Goal: Transaction & Acquisition: Purchase product/service

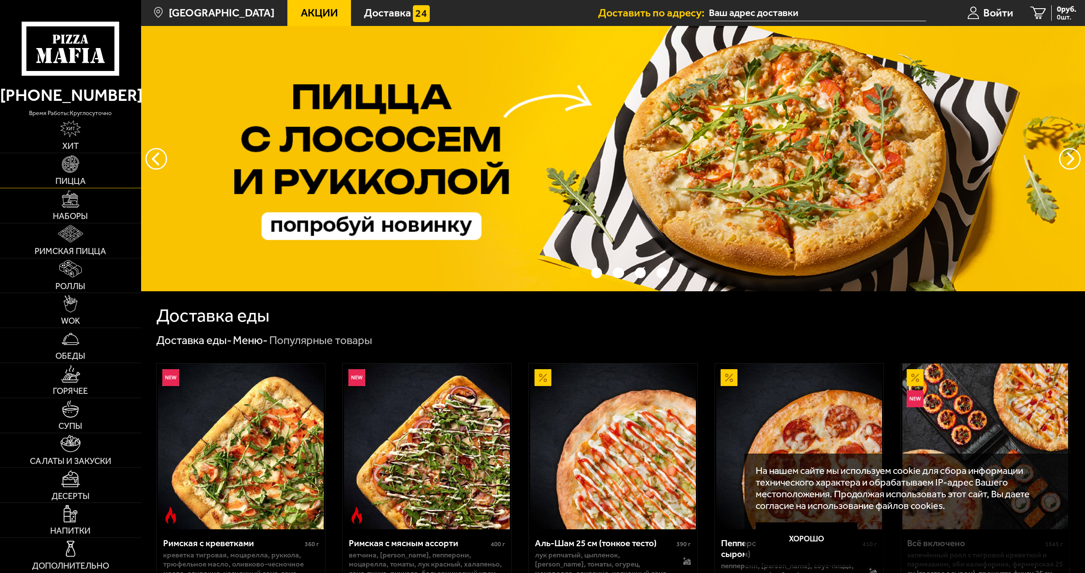
click at [96, 170] on link "Пицца" at bounding box center [70, 170] width 141 height 35
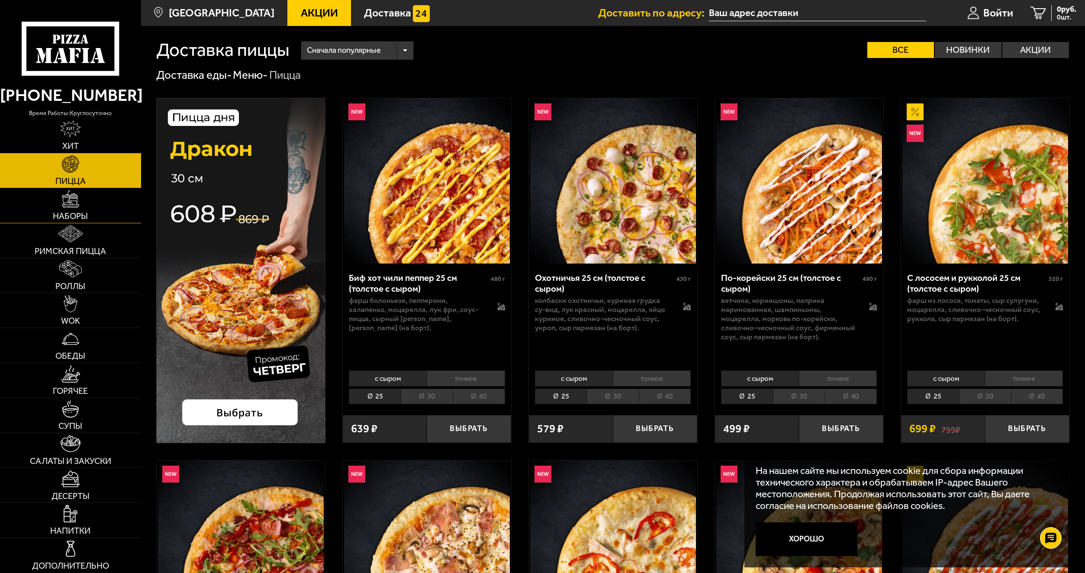
click at [92, 193] on link "Наборы" at bounding box center [70, 205] width 141 height 35
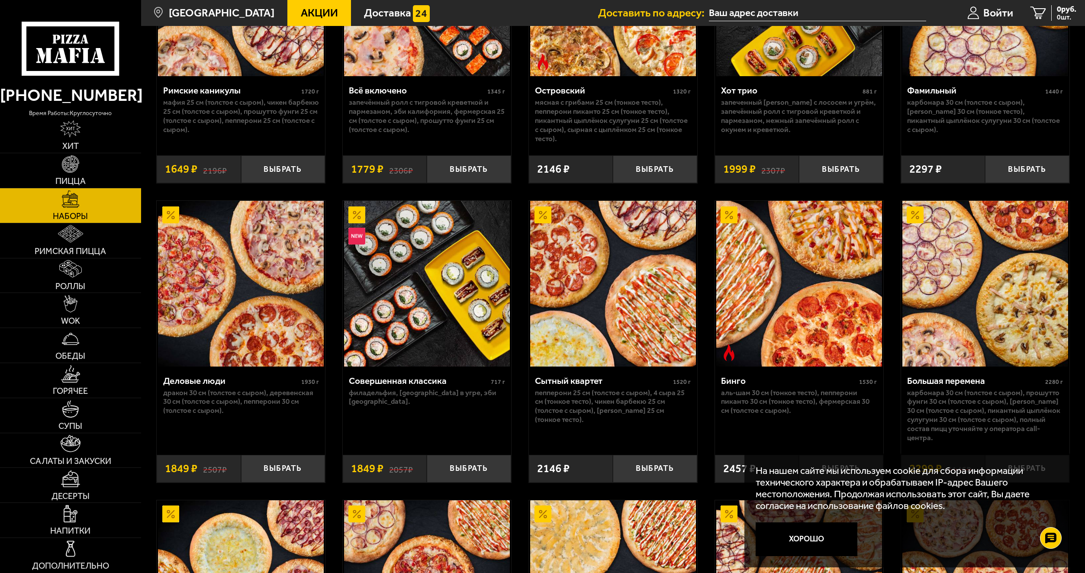
scroll to position [1045, 0]
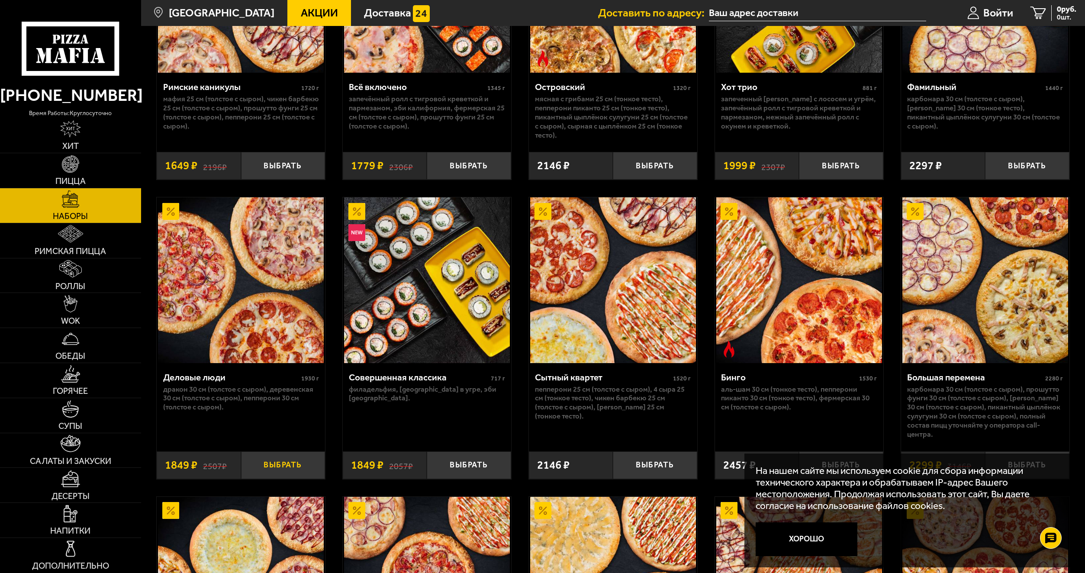
click at [294, 465] on button "Выбрать" at bounding box center [283, 466] width 84 height 28
click at [746, 12] on input "text" at bounding box center [804, 13] width 217 height 16
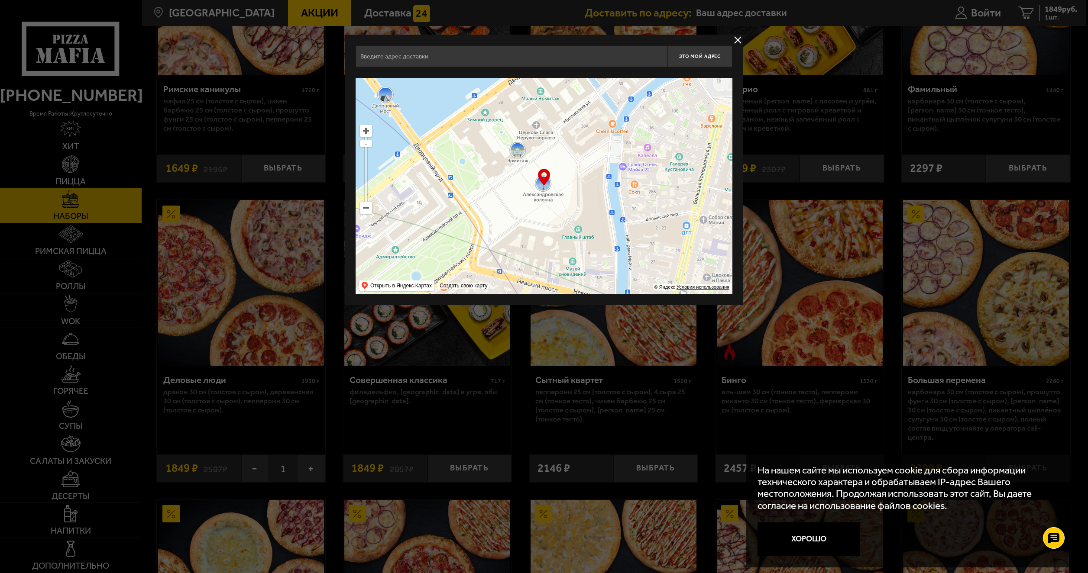
click at [440, 60] on input "text" at bounding box center [511, 56] width 312 height 22
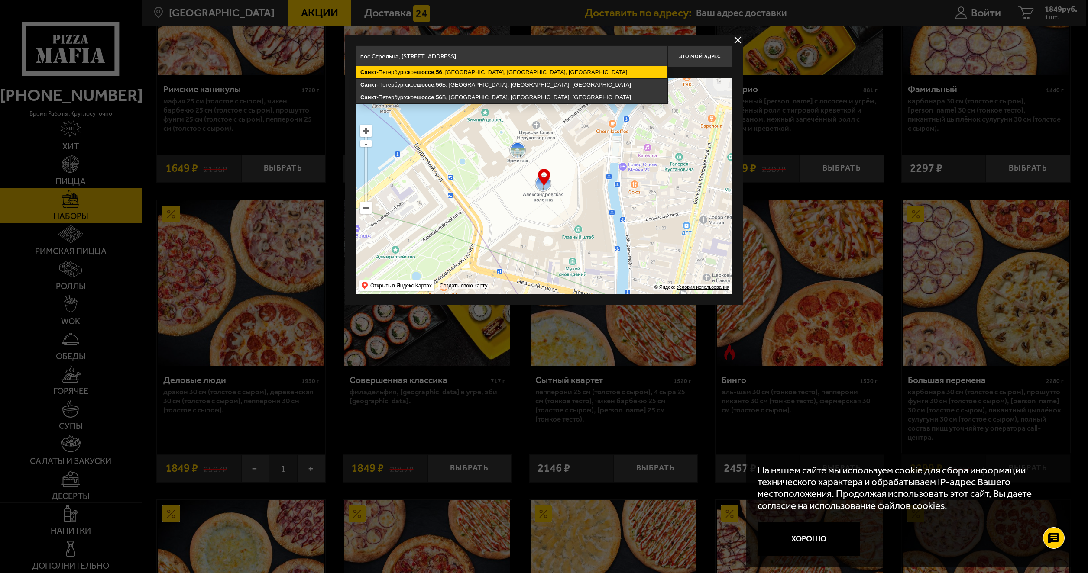
click at [582, 72] on ymaps "[STREET_ADDRESS]" at bounding box center [511, 72] width 311 height 12
type input "[STREET_ADDRESS]"
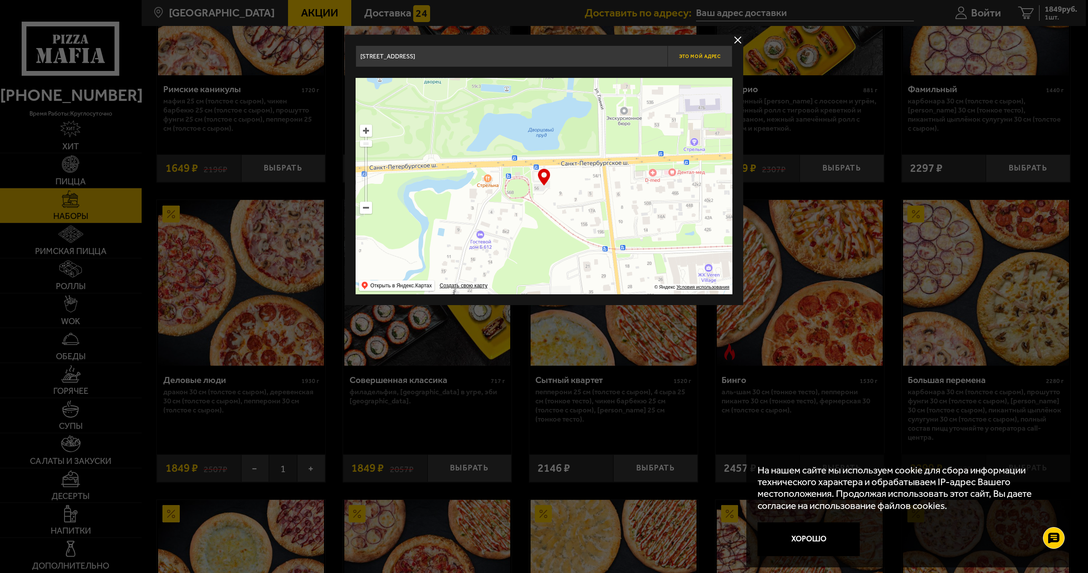
click at [688, 58] on span "Это мой адрес" at bounding box center [700, 57] width 42 height 6
type input "[STREET_ADDRESS]"
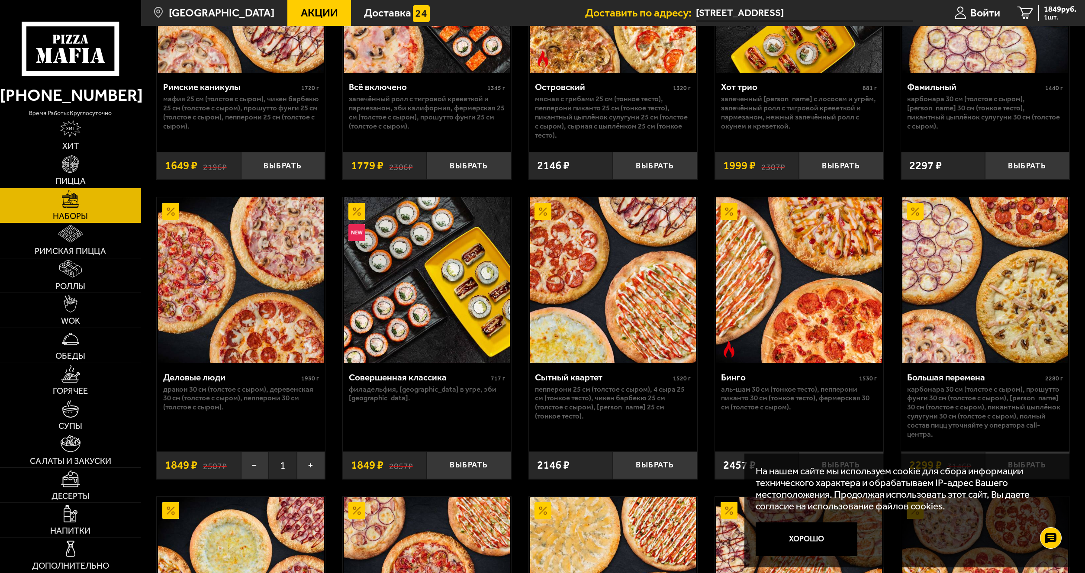
click at [235, 319] on img at bounding box center [241, 280] width 166 height 166
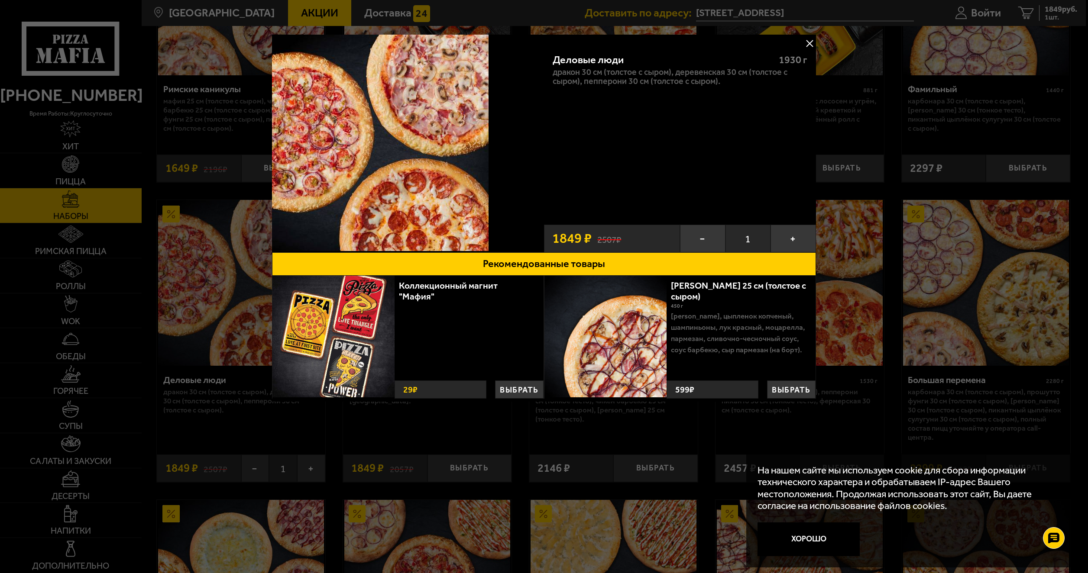
click at [1085, 226] on div at bounding box center [544, 286] width 1088 height 573
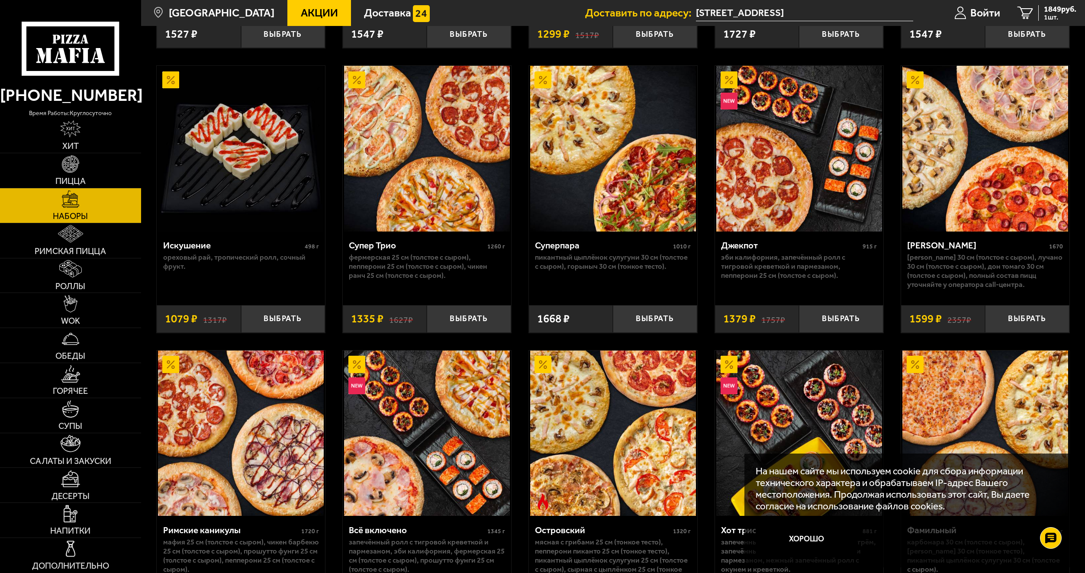
scroll to position [543, 0]
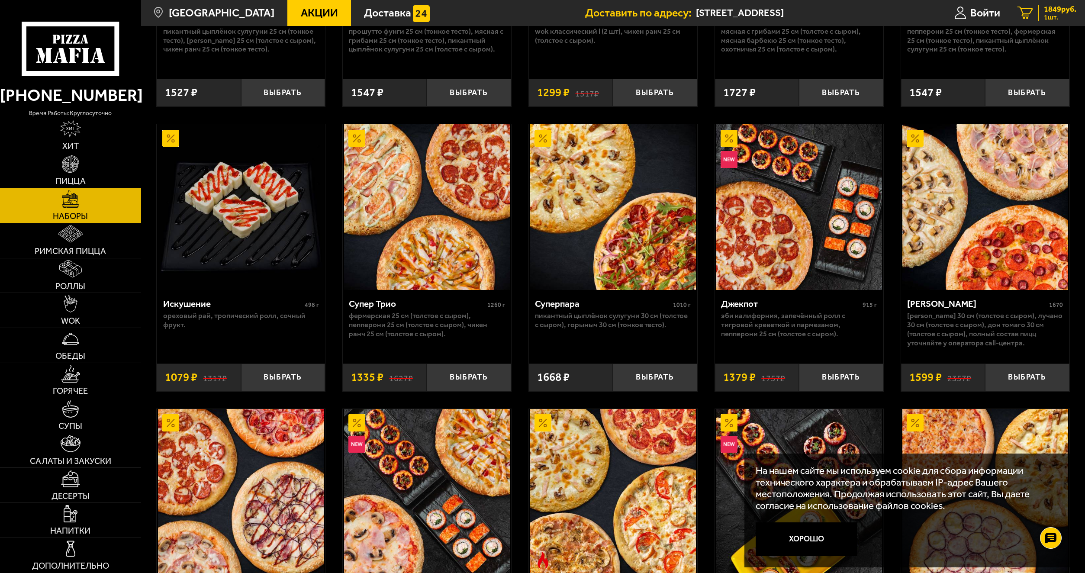
click at [1044, 10] on span "1849 руб." at bounding box center [1060, 9] width 32 height 8
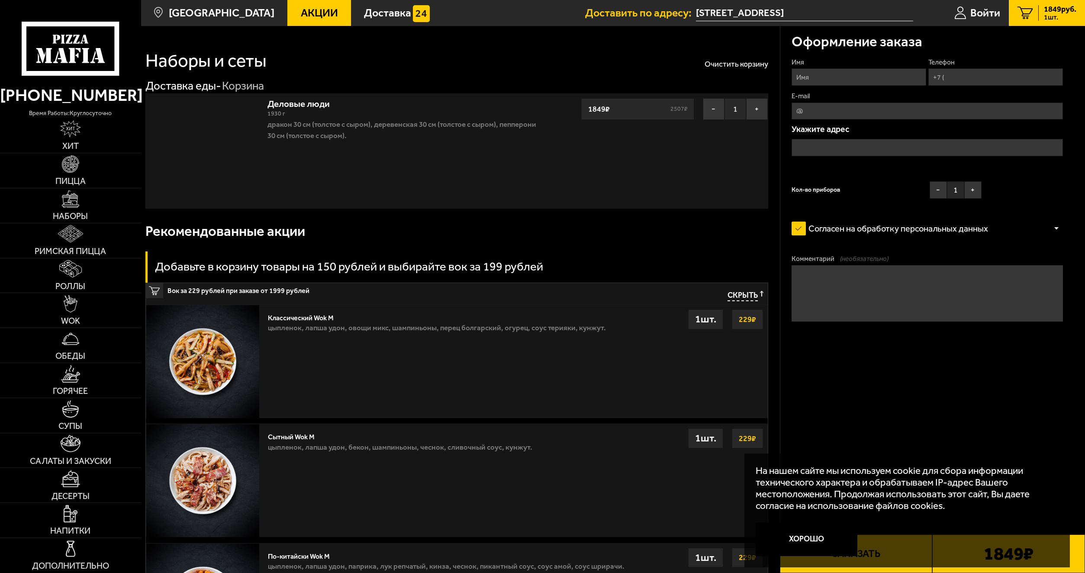
type input "[STREET_ADDRESS]"
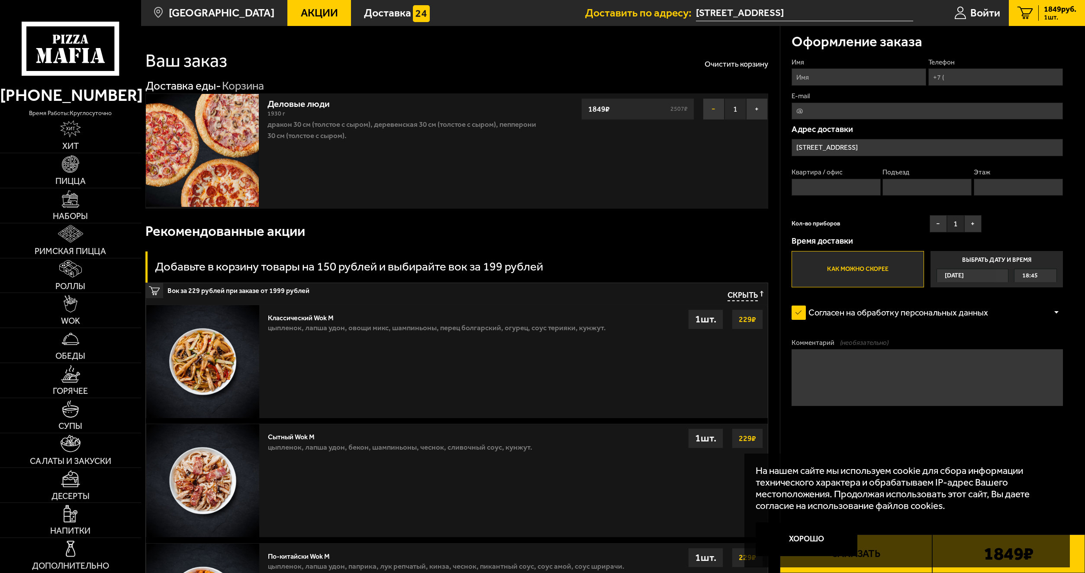
drag, startPoint x: 703, startPoint y: 113, endPoint x: 716, endPoint y: 112, distance: 13.4
click at [703, 112] on button "−" at bounding box center [714, 109] width 22 height 22
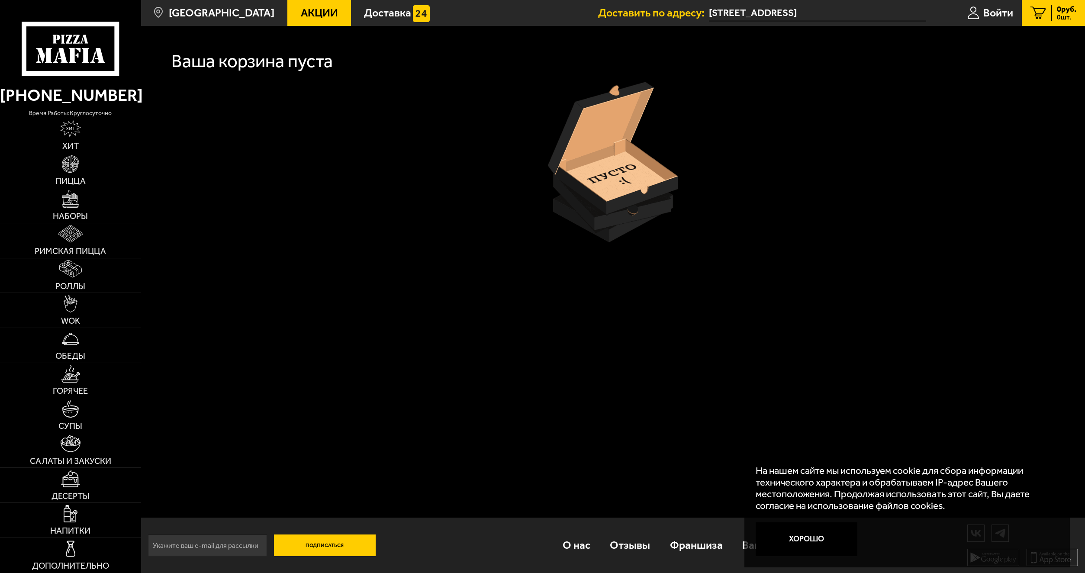
click at [70, 161] on img at bounding box center [70, 163] width 17 height 17
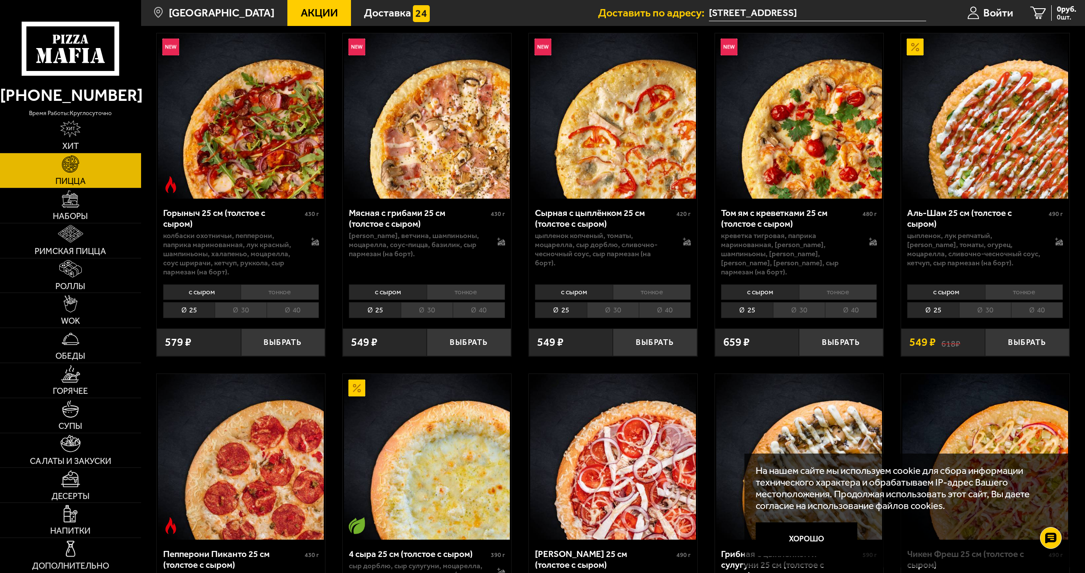
scroll to position [437, 0]
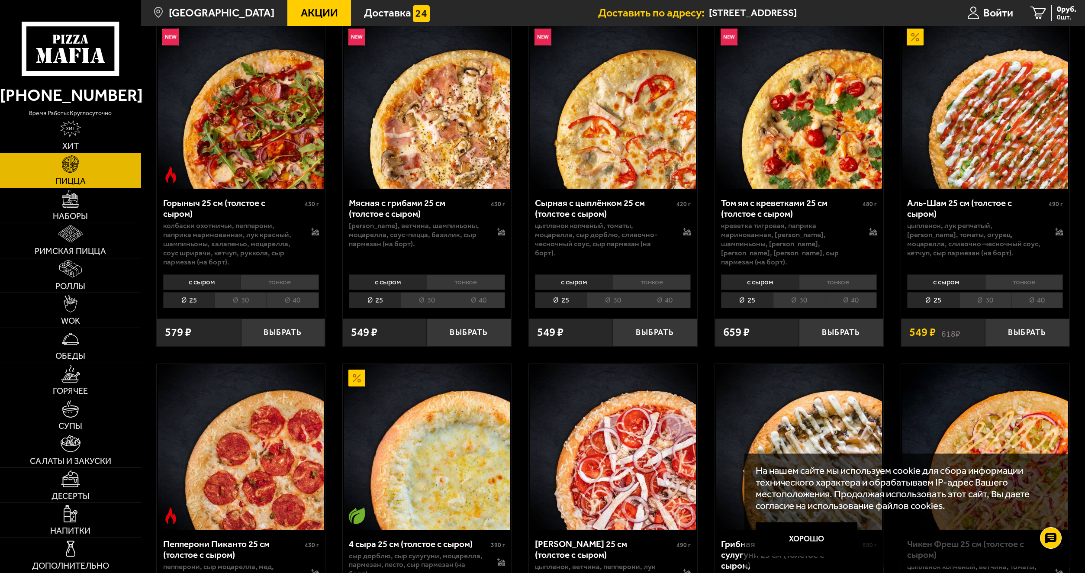
click at [998, 304] on li "30" at bounding box center [985, 300] width 52 height 16
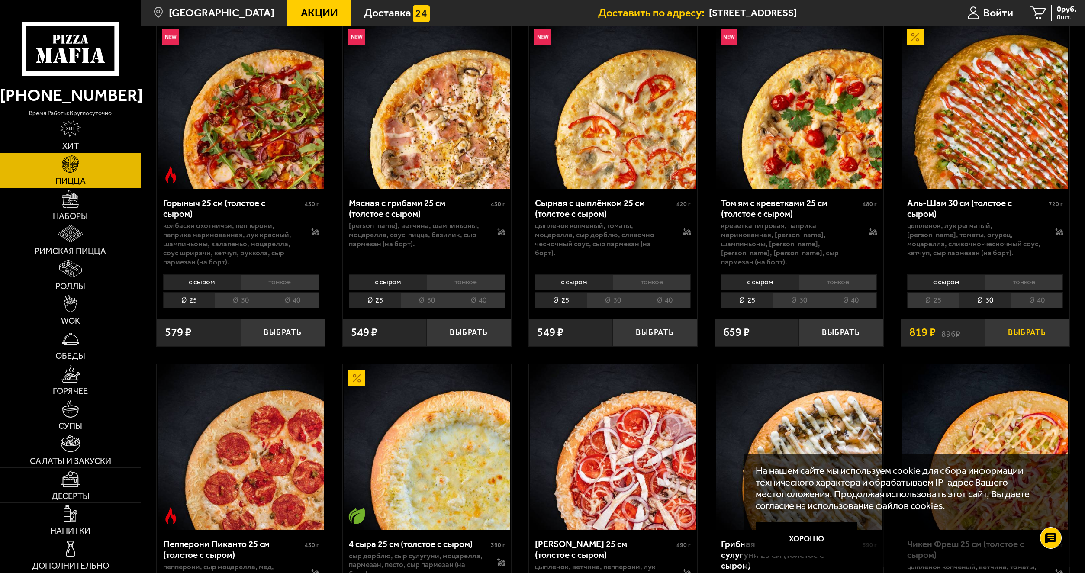
click at [1007, 333] on button "Выбрать" at bounding box center [1027, 333] width 84 height 28
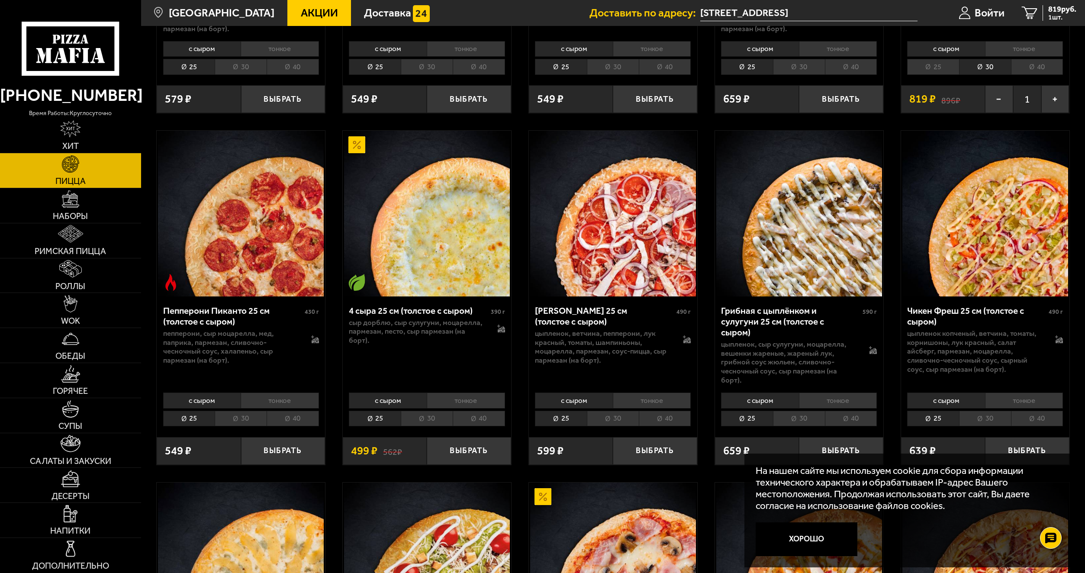
scroll to position [785, 0]
